Goal: Task Accomplishment & Management: Manage account settings

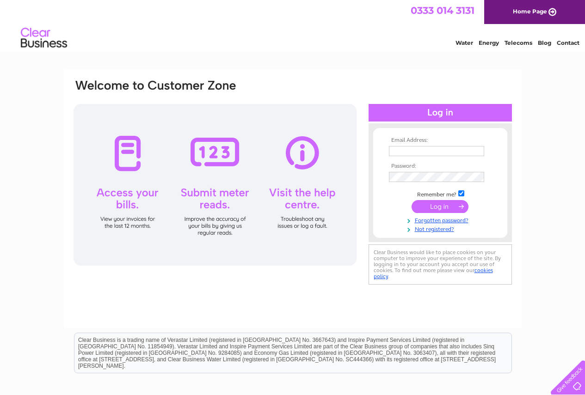
type input "[PERSON_NAME][EMAIL_ADDRESS][DOMAIN_NAME]"
click at [145, 222] on div at bounding box center [215, 185] width 283 height 162
click at [425, 211] on input "submit" at bounding box center [439, 206] width 57 height 13
click at [445, 207] on input "submit" at bounding box center [439, 206] width 57 height 13
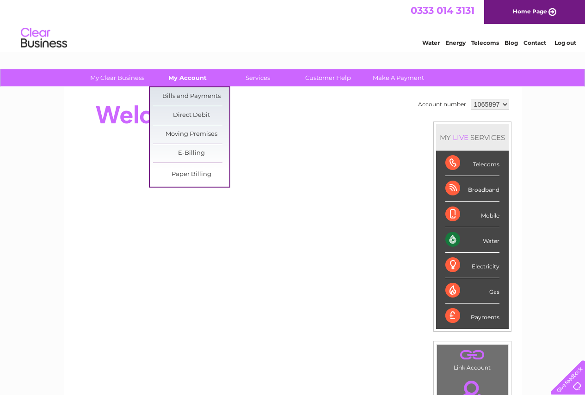
click at [183, 78] on link "My Account" at bounding box center [187, 77] width 76 height 17
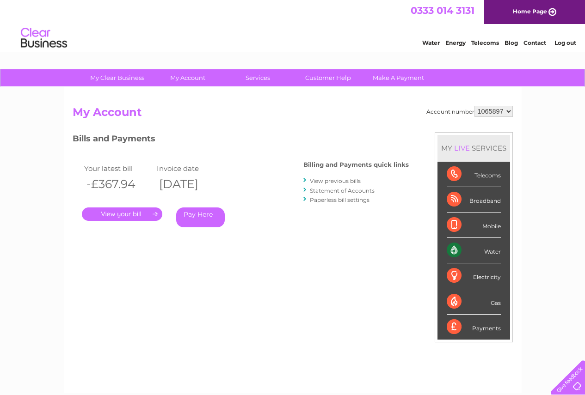
click at [309, 179] on li "View previous bills" at bounding box center [355, 180] width 105 height 9
click at [113, 213] on link "." at bounding box center [122, 214] width 80 height 13
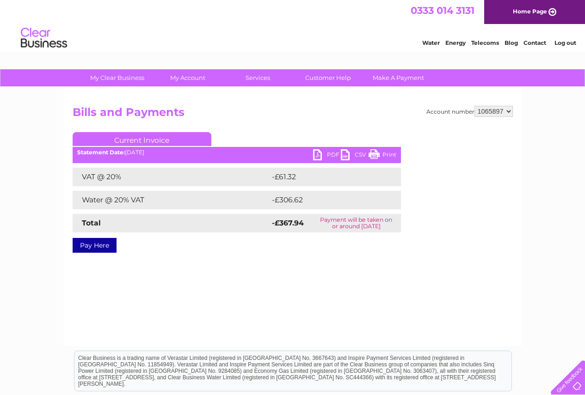
click at [374, 153] on link "Print" at bounding box center [382, 155] width 28 height 13
